Goal: Task Accomplishment & Management: Use online tool/utility

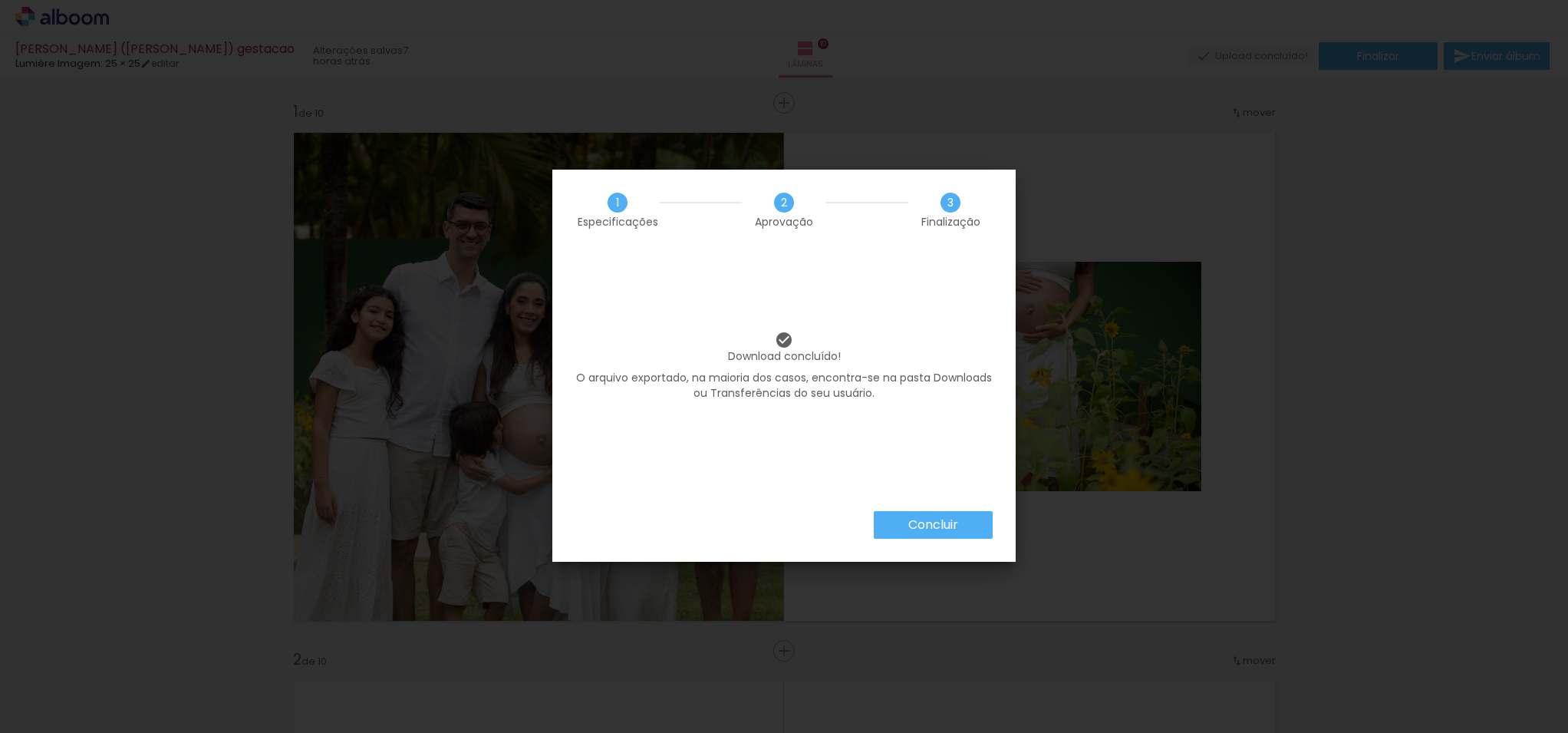
scroll to position [5525, 0]
